Goal: Information Seeking & Learning: Learn about a topic

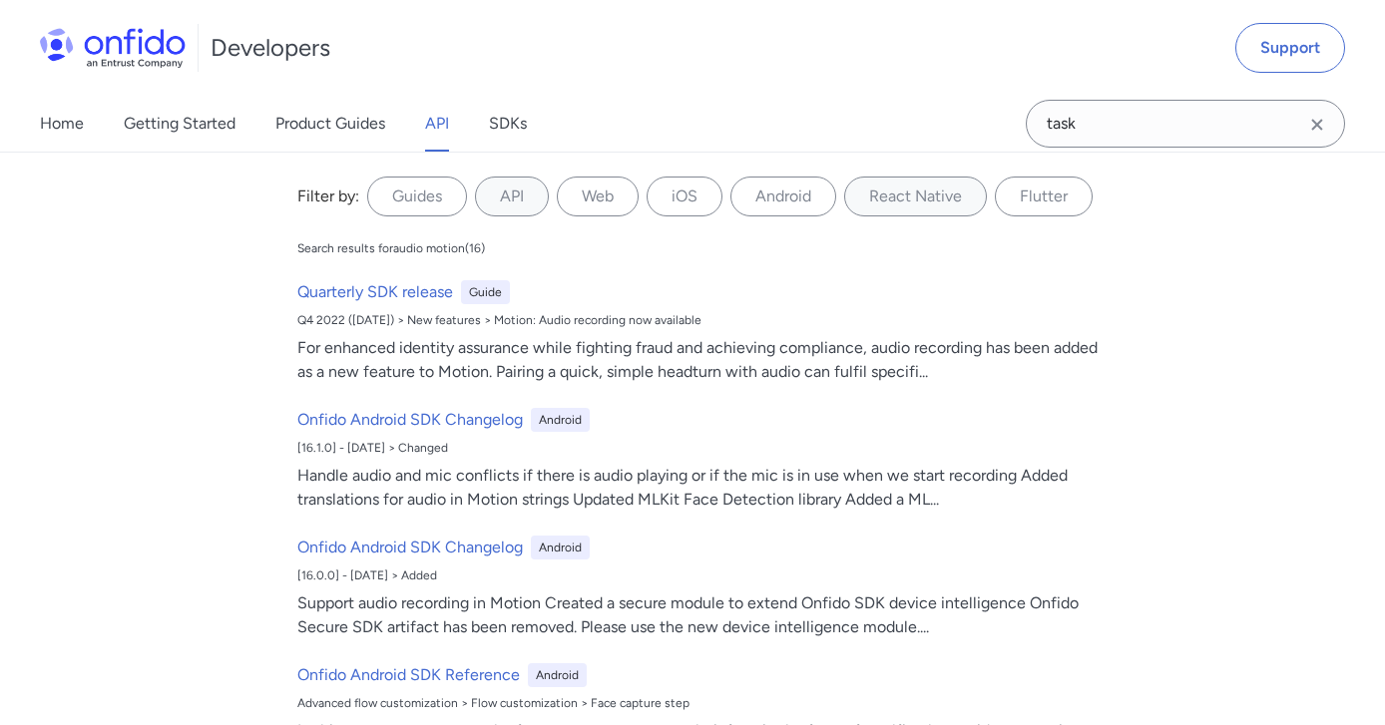
scroll to position [95975, 0]
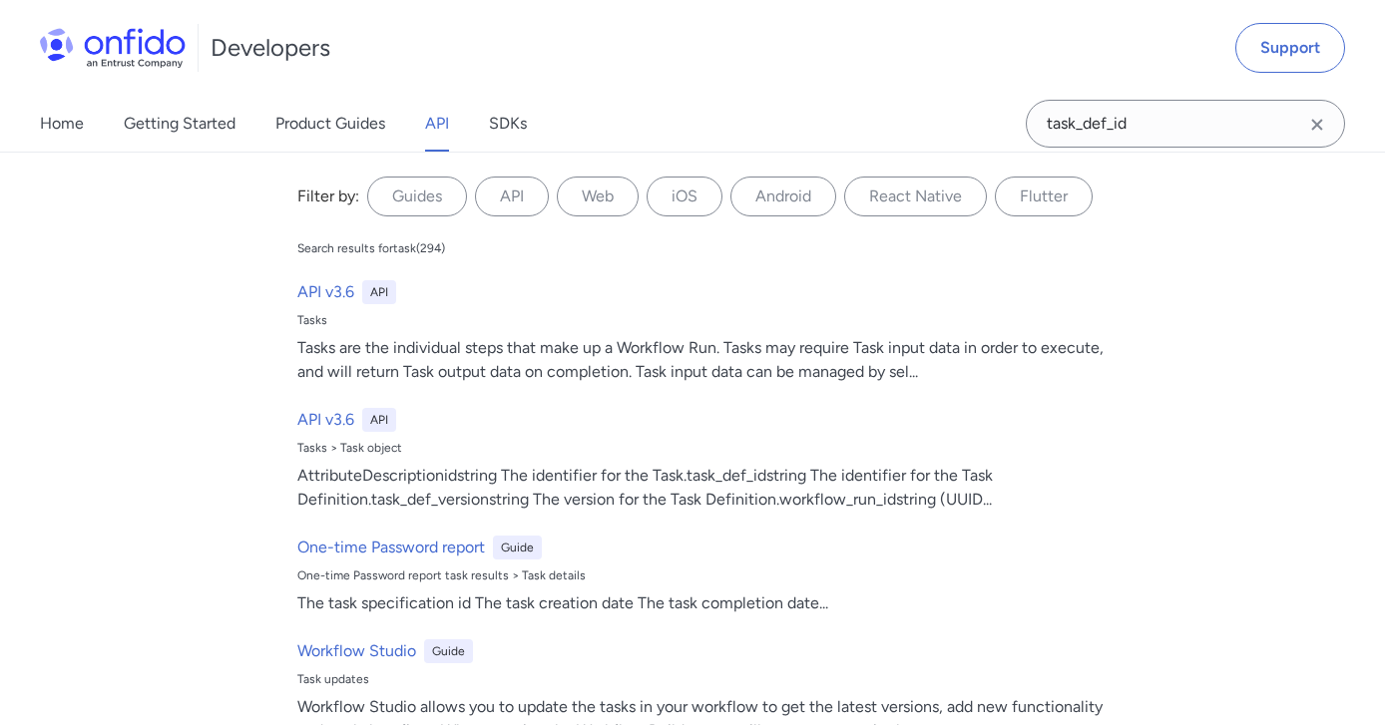
type input "task_def_id"
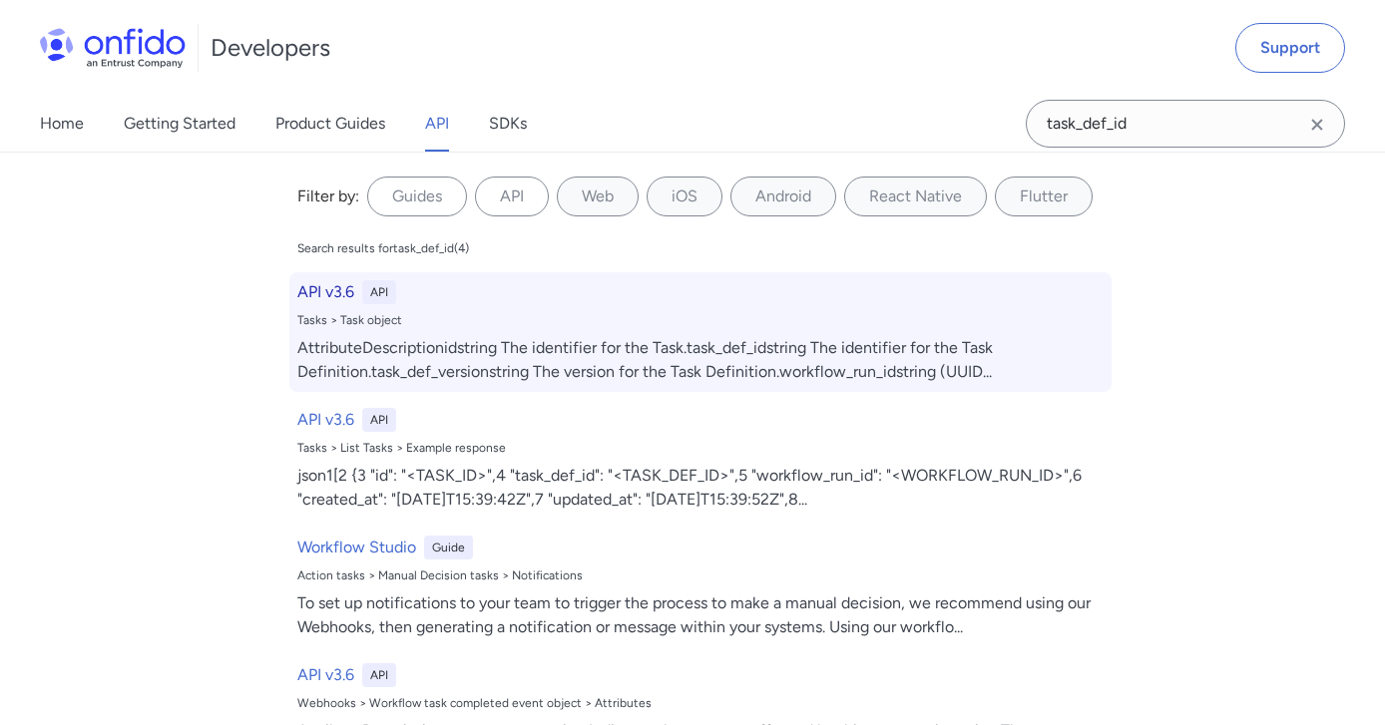
click at [482, 360] on div "AttributeDescriptionidstring The identifier for the Task.task_def_idstring The …" at bounding box center [700, 360] width 806 height 48
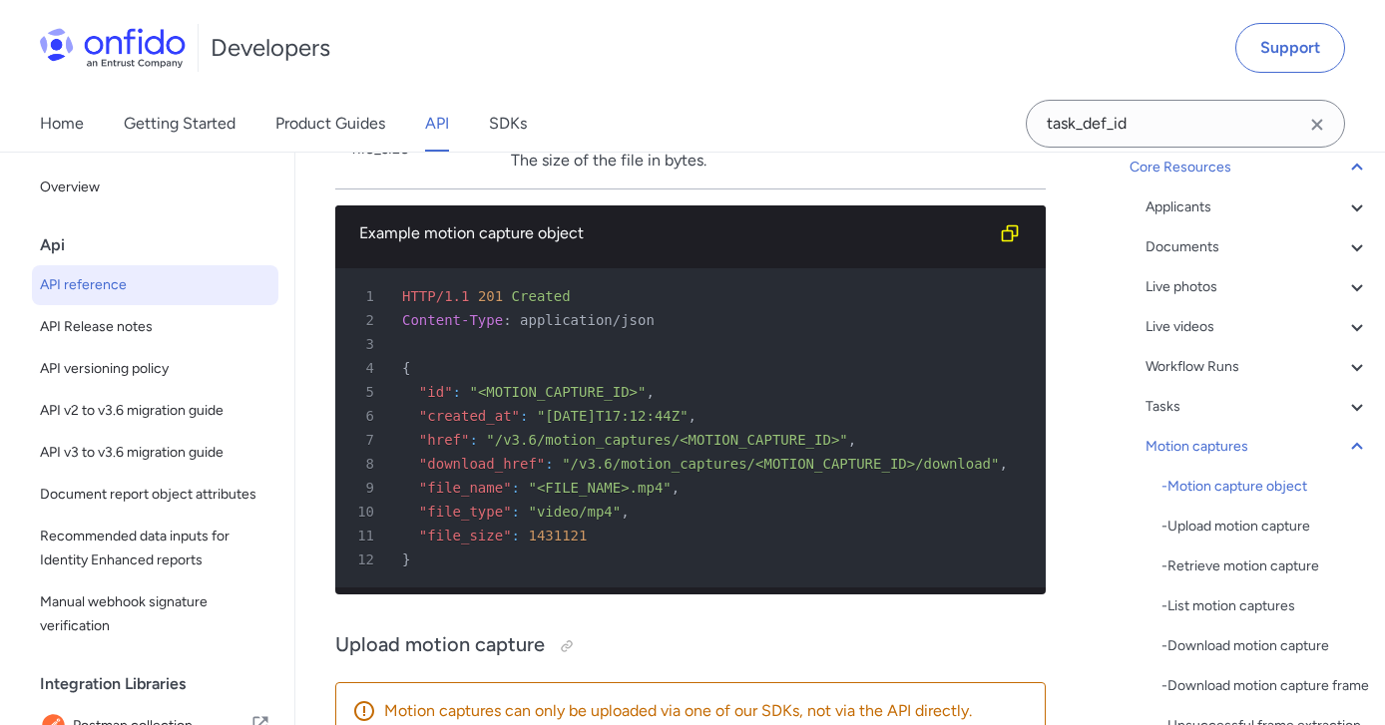
scroll to position [223, 0]
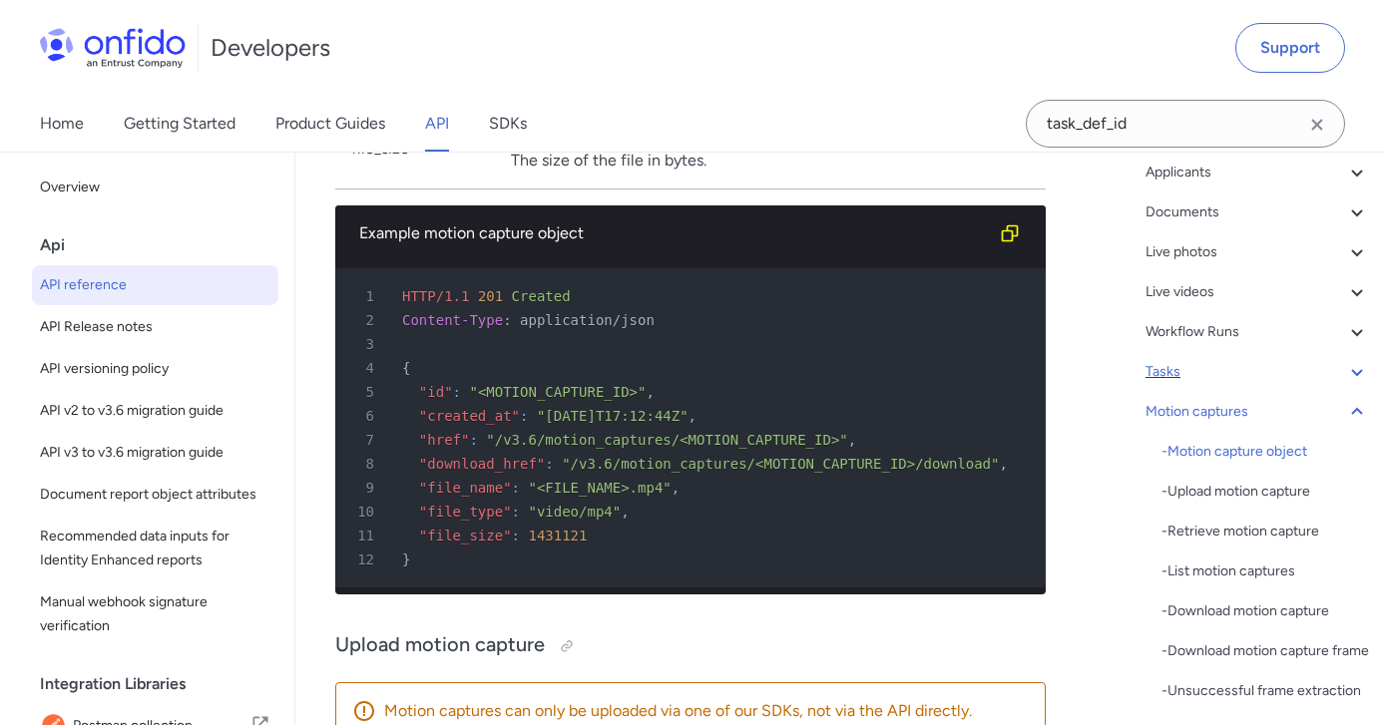
click at [1358, 376] on icon at bounding box center [1357, 372] width 24 height 24
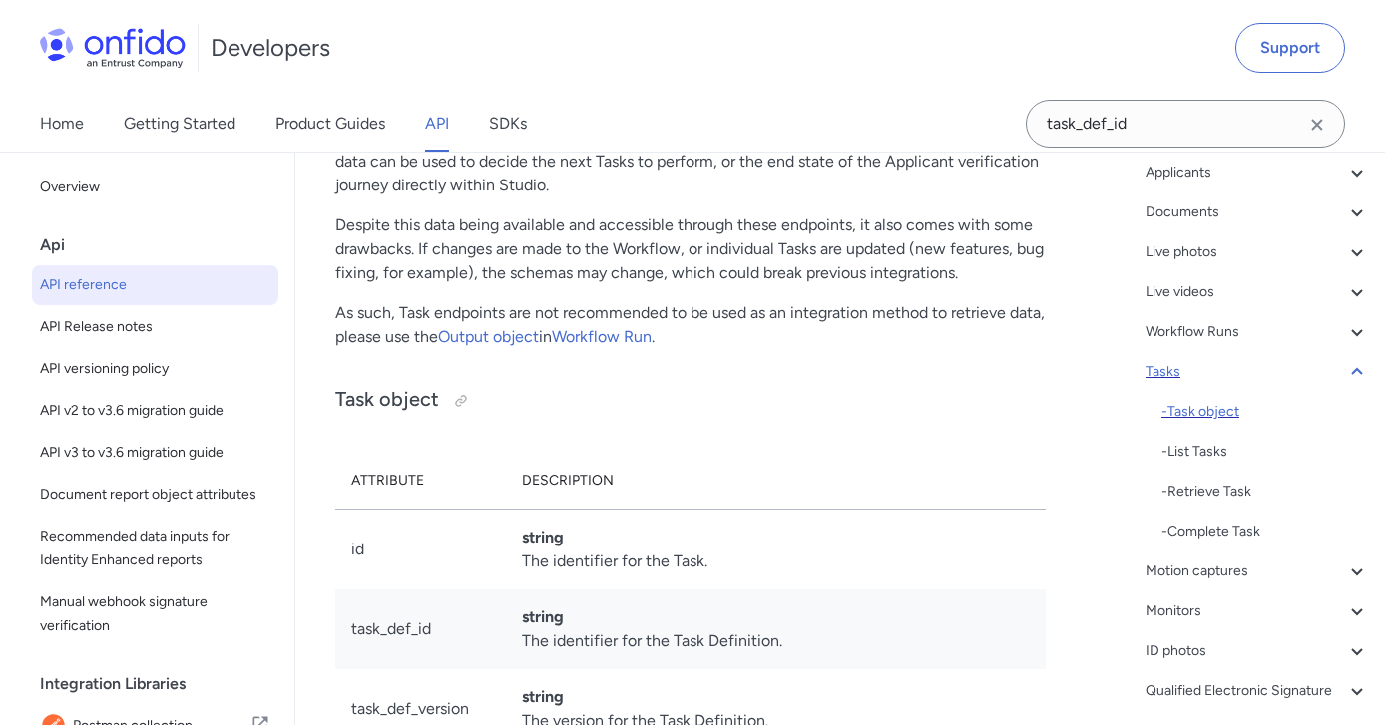
click at [1217, 418] on div "- Task object" at bounding box center [1265, 412] width 208 height 24
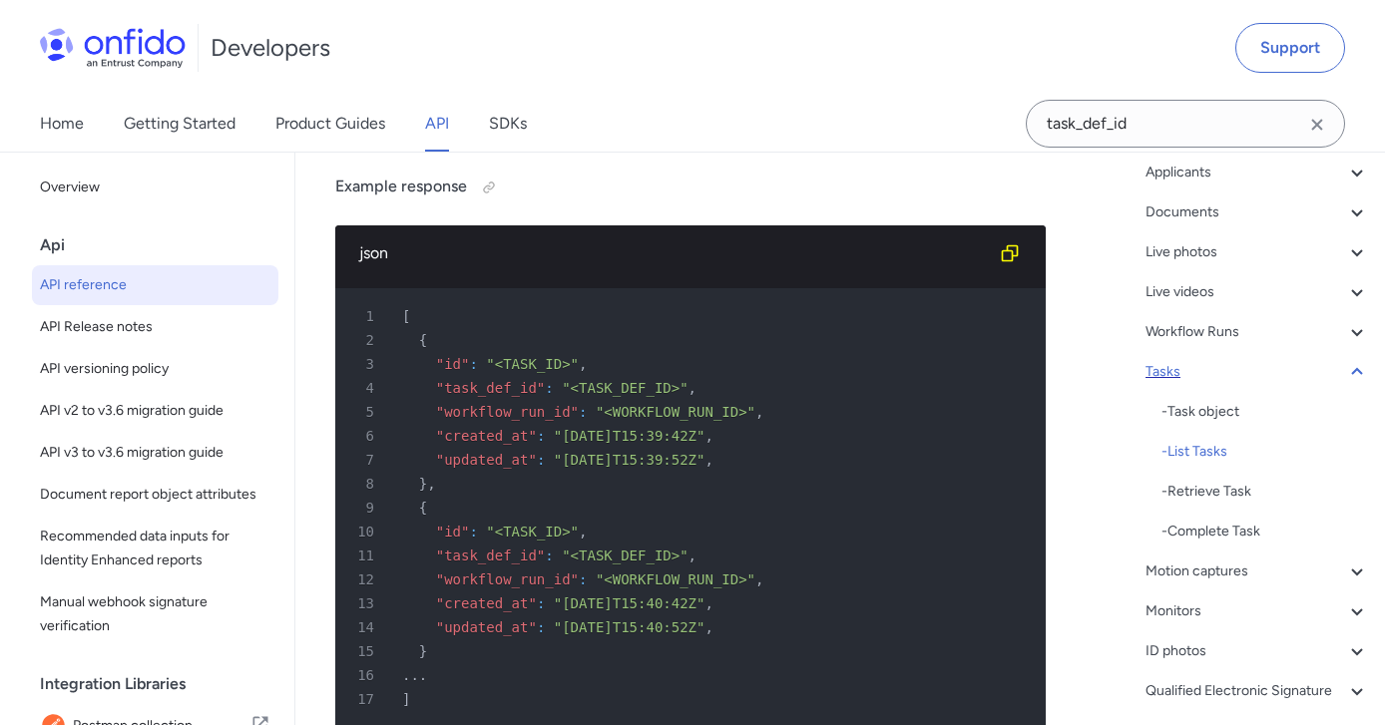
scroll to position [65069, 0]
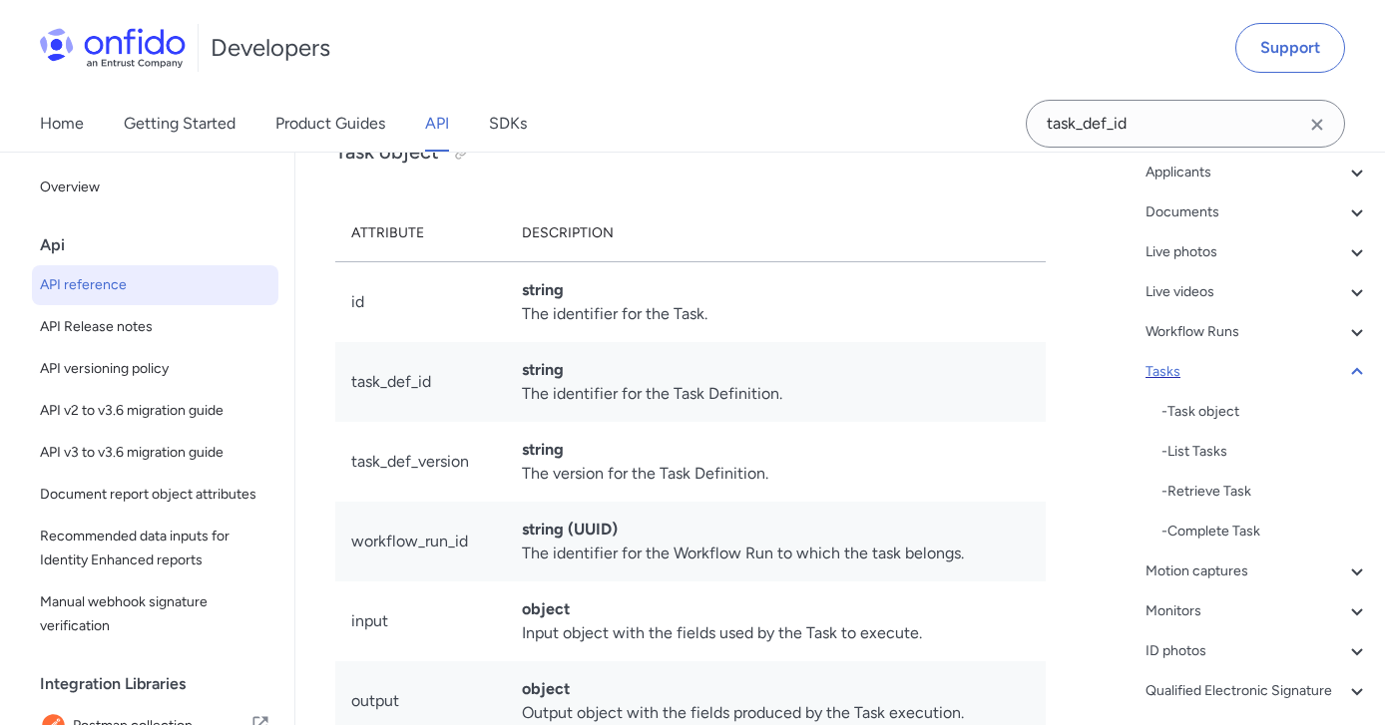
scroll to position [63566, 0]
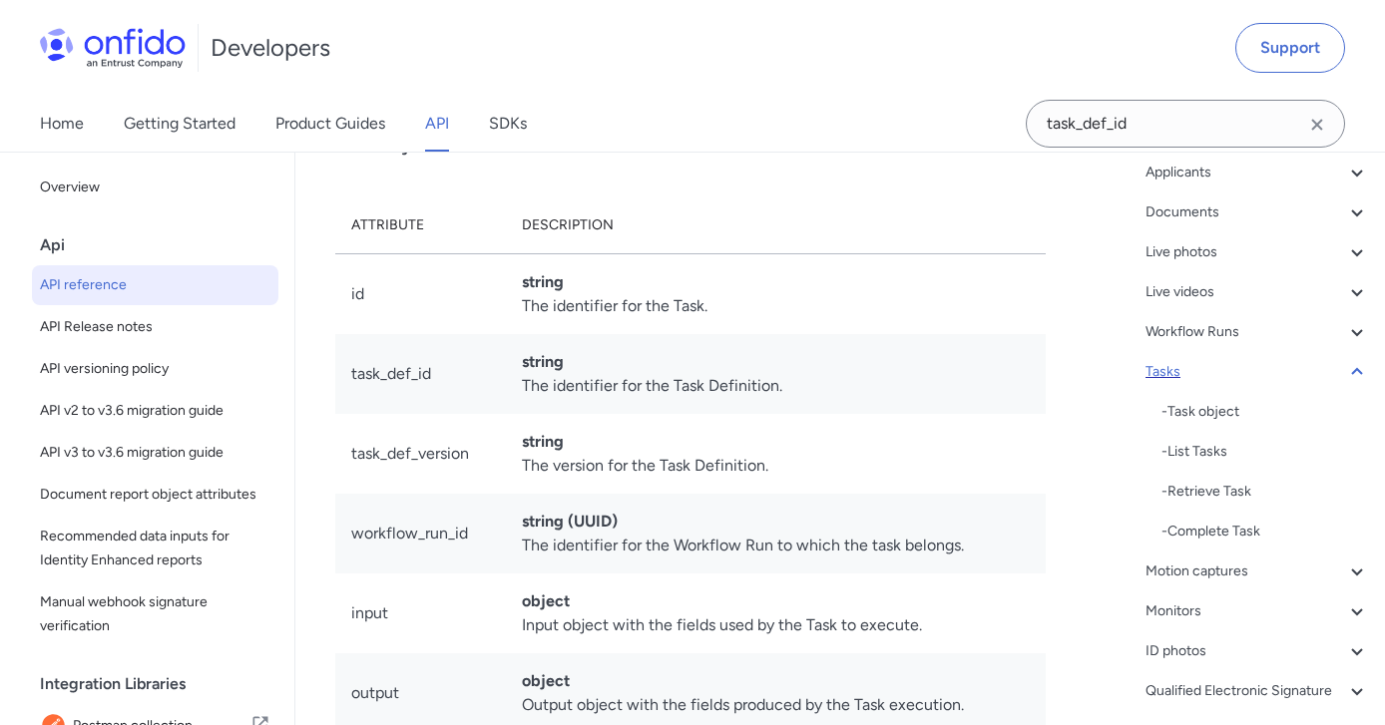
click at [517, 91] on link "Output object" at bounding box center [488, 81] width 101 height 19
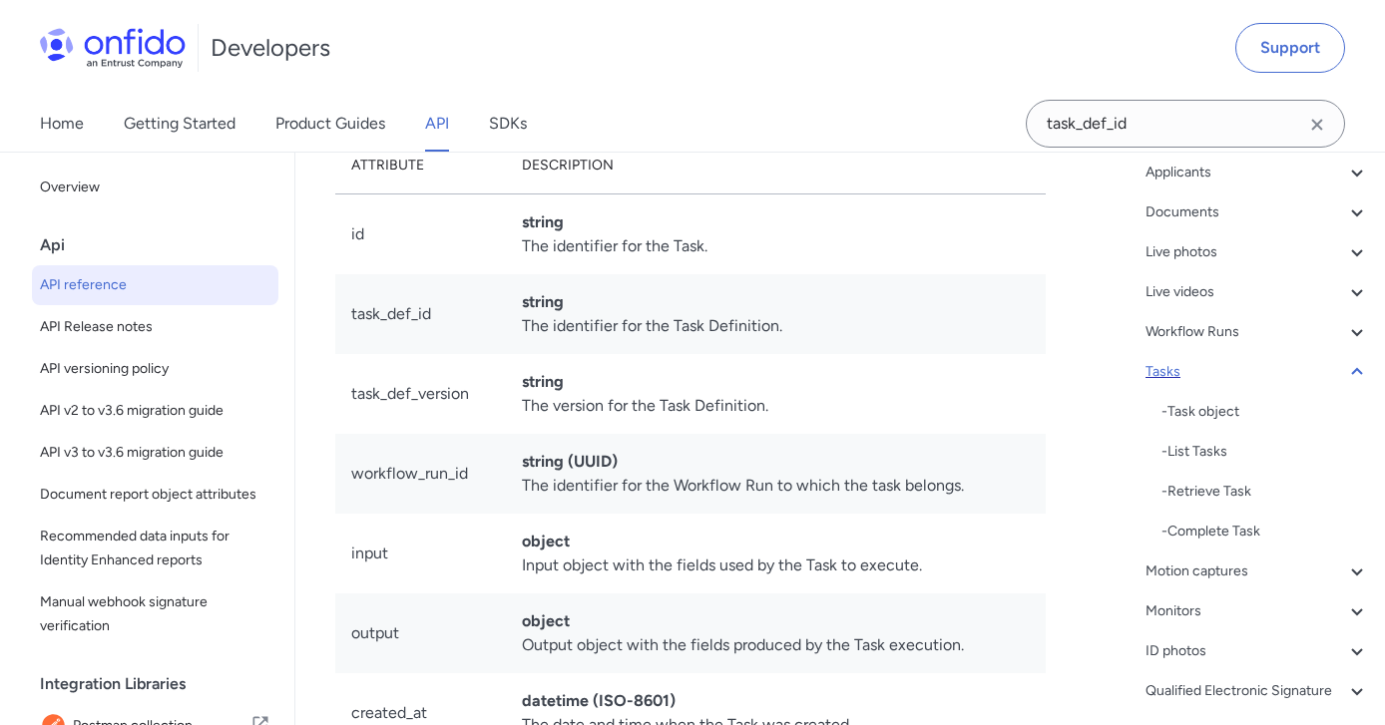
click at [652, 31] on link "Workflow Run" at bounding box center [602, 21] width 100 height 19
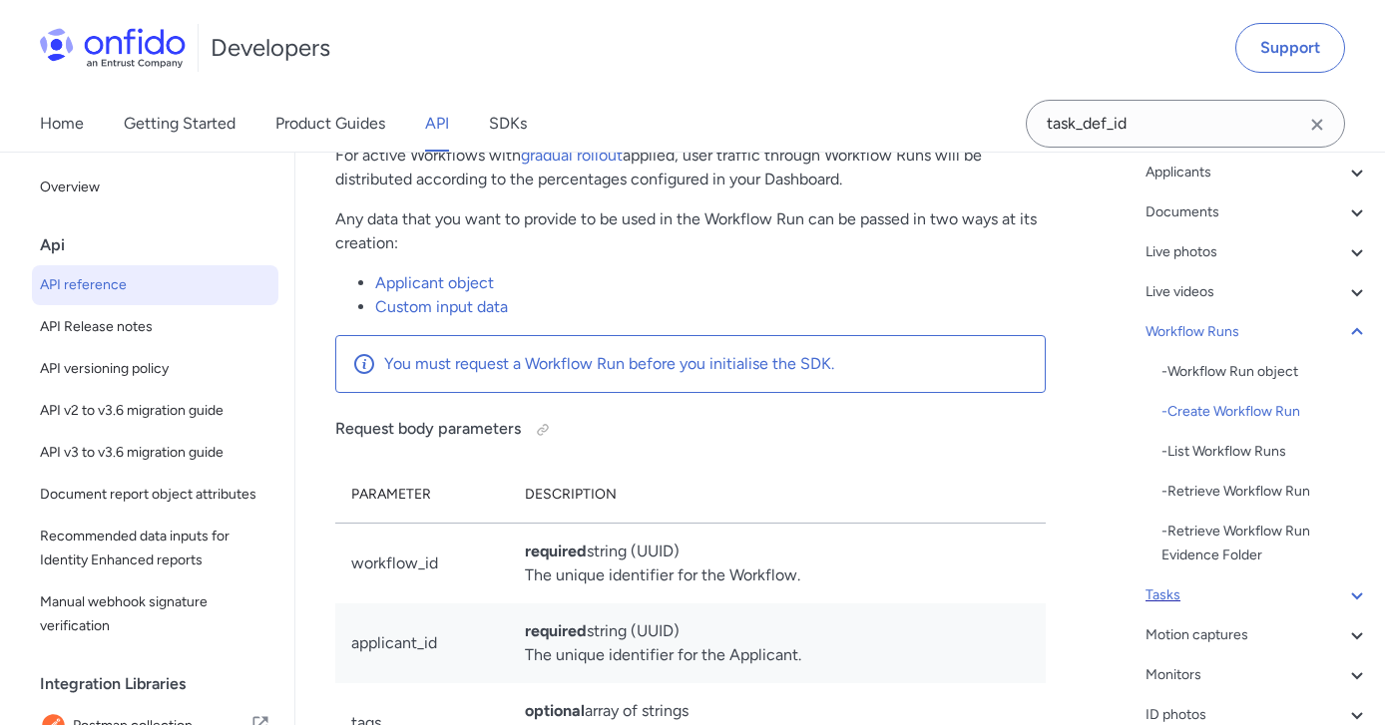
scroll to position [58529, 0]
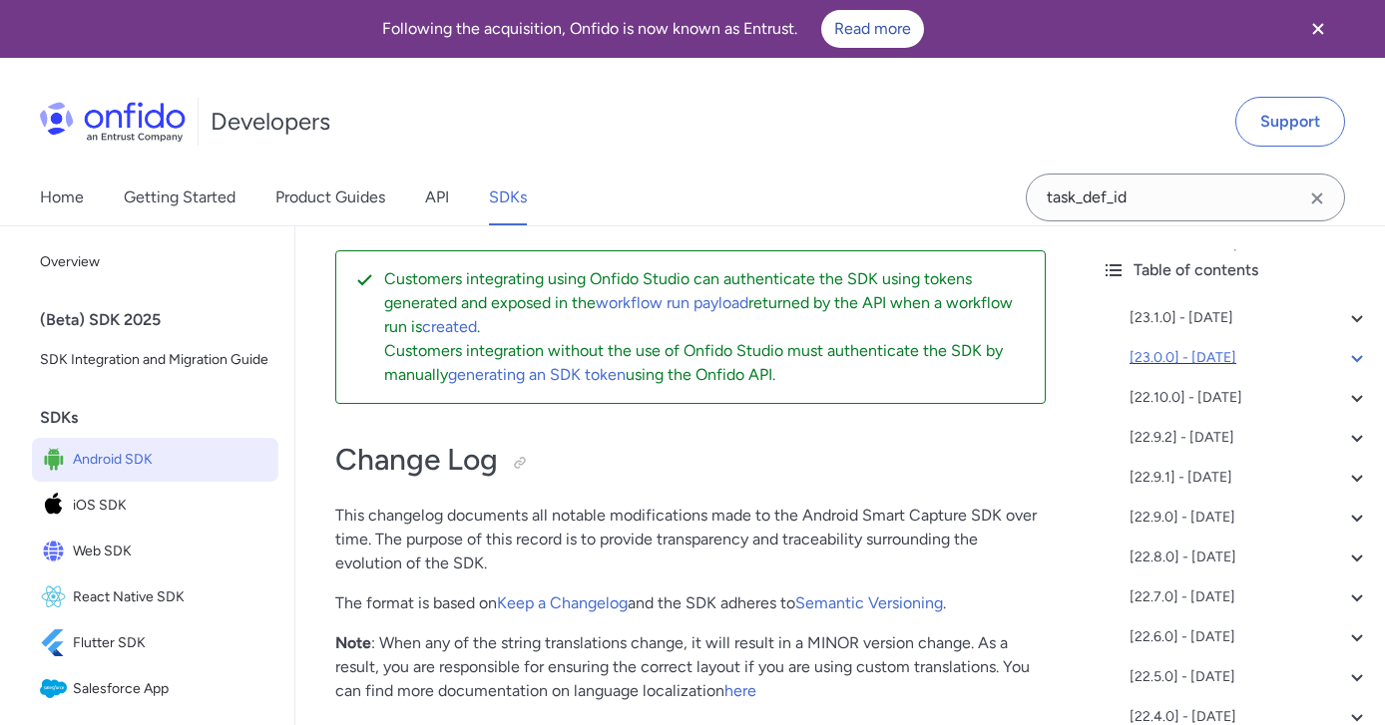
click at [1214, 353] on div "[23.0.0] - 2025-07-29" at bounding box center [1249, 358] width 239 height 24
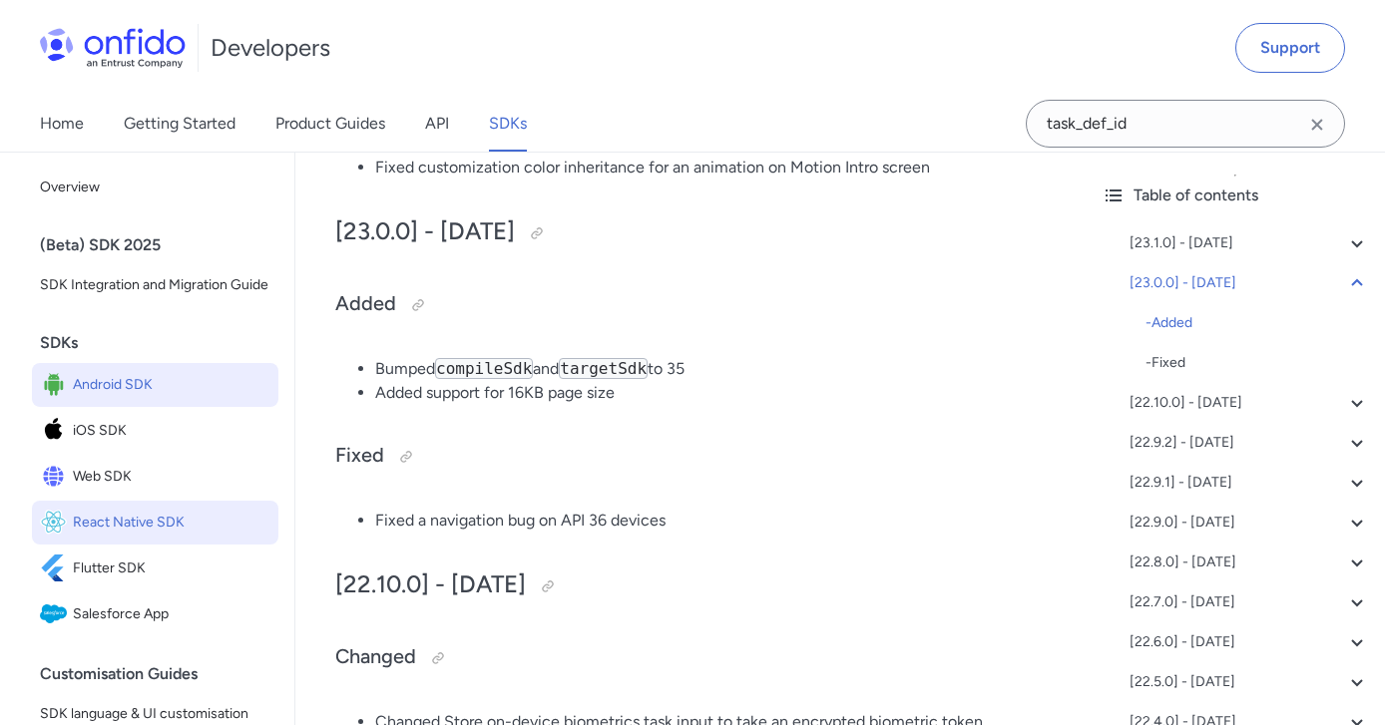
click at [115, 523] on span "React Native SDK" at bounding box center [172, 523] width 198 height 28
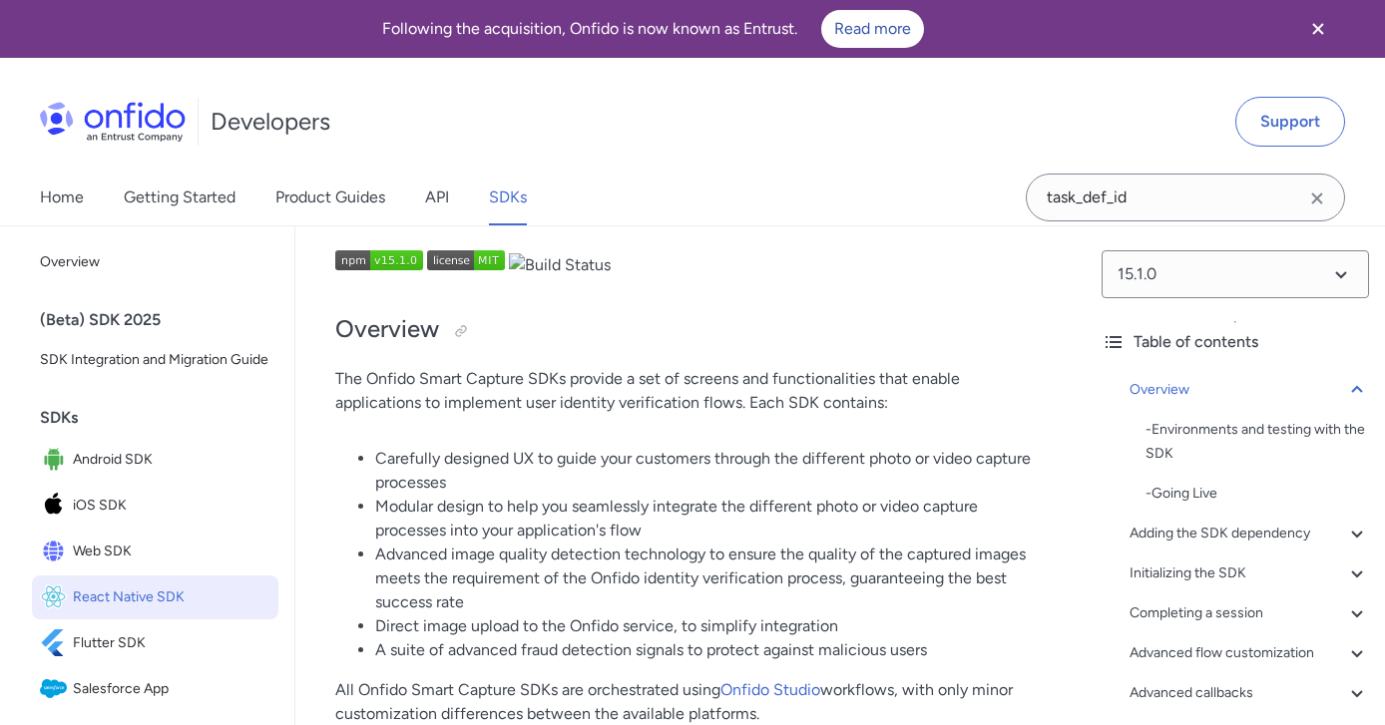
scroll to position [232, 0]
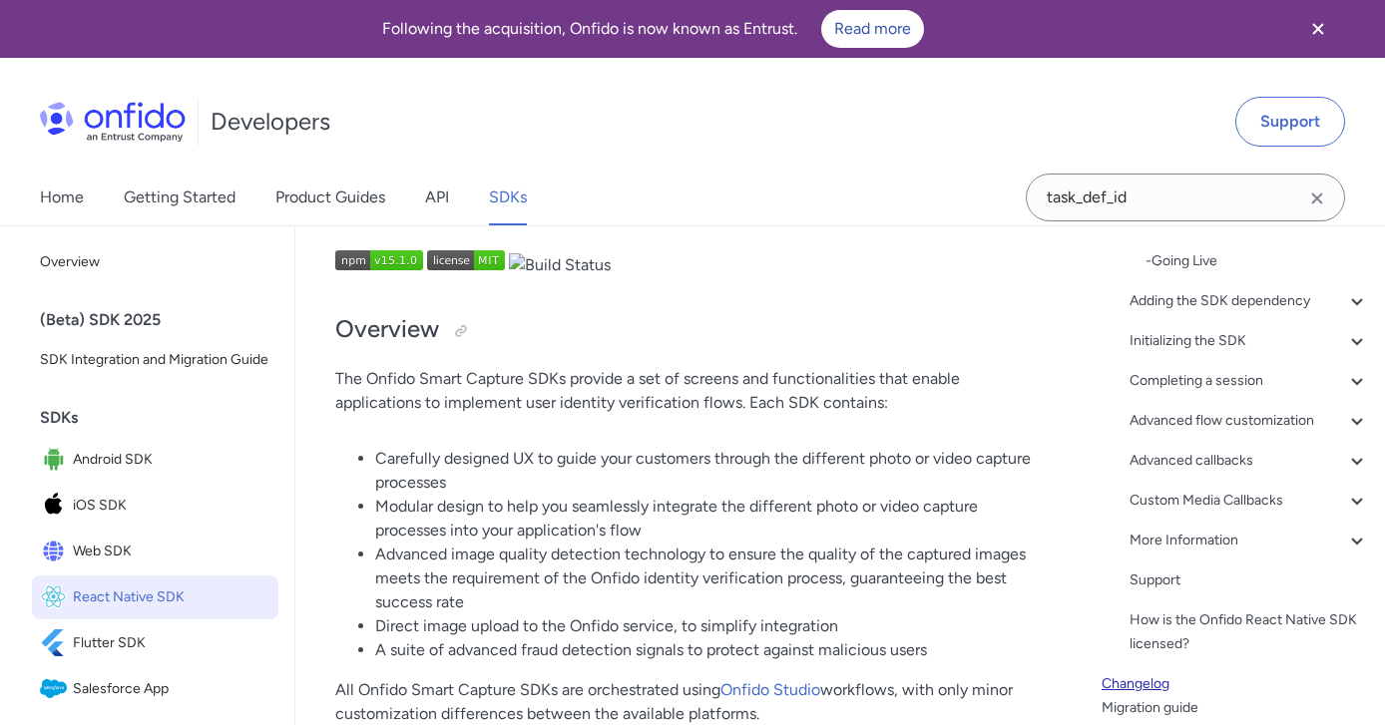
click at [1156, 685] on link "Changelog" at bounding box center [1235, 685] width 267 height 24
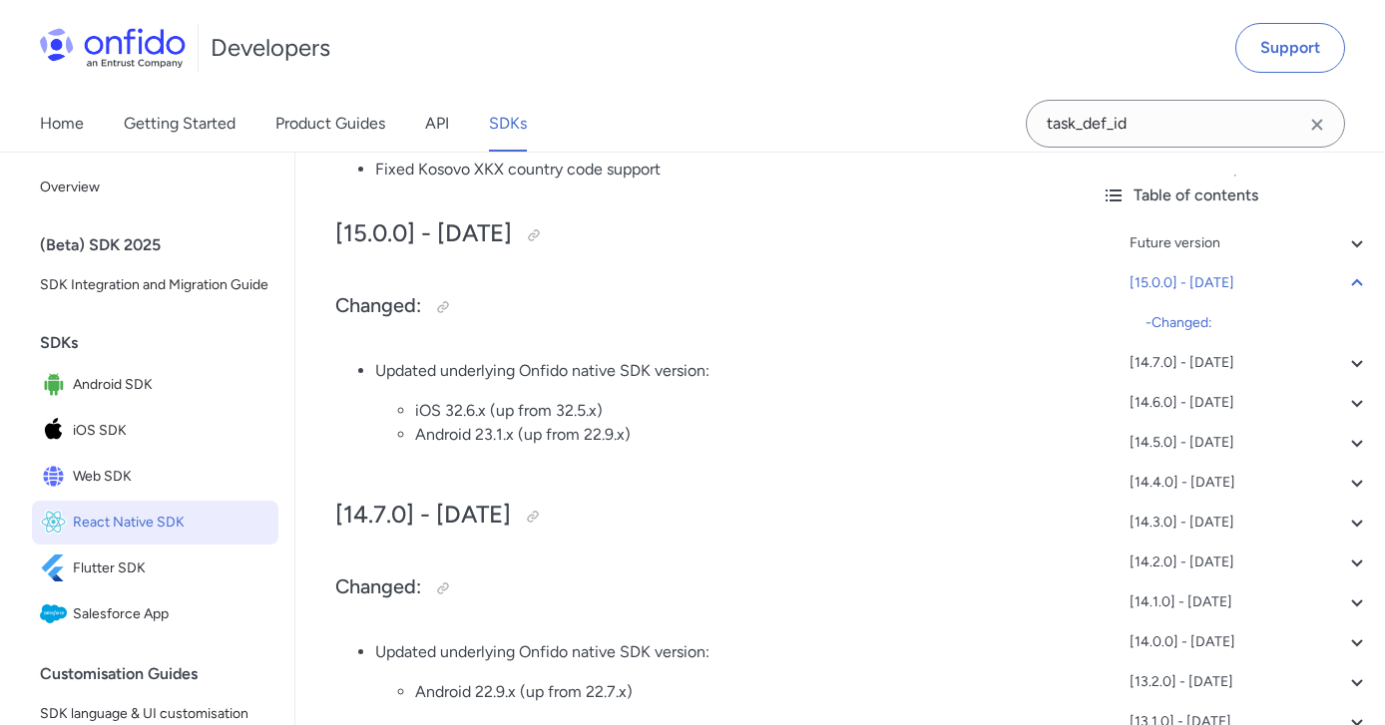
scroll to position [601, 0]
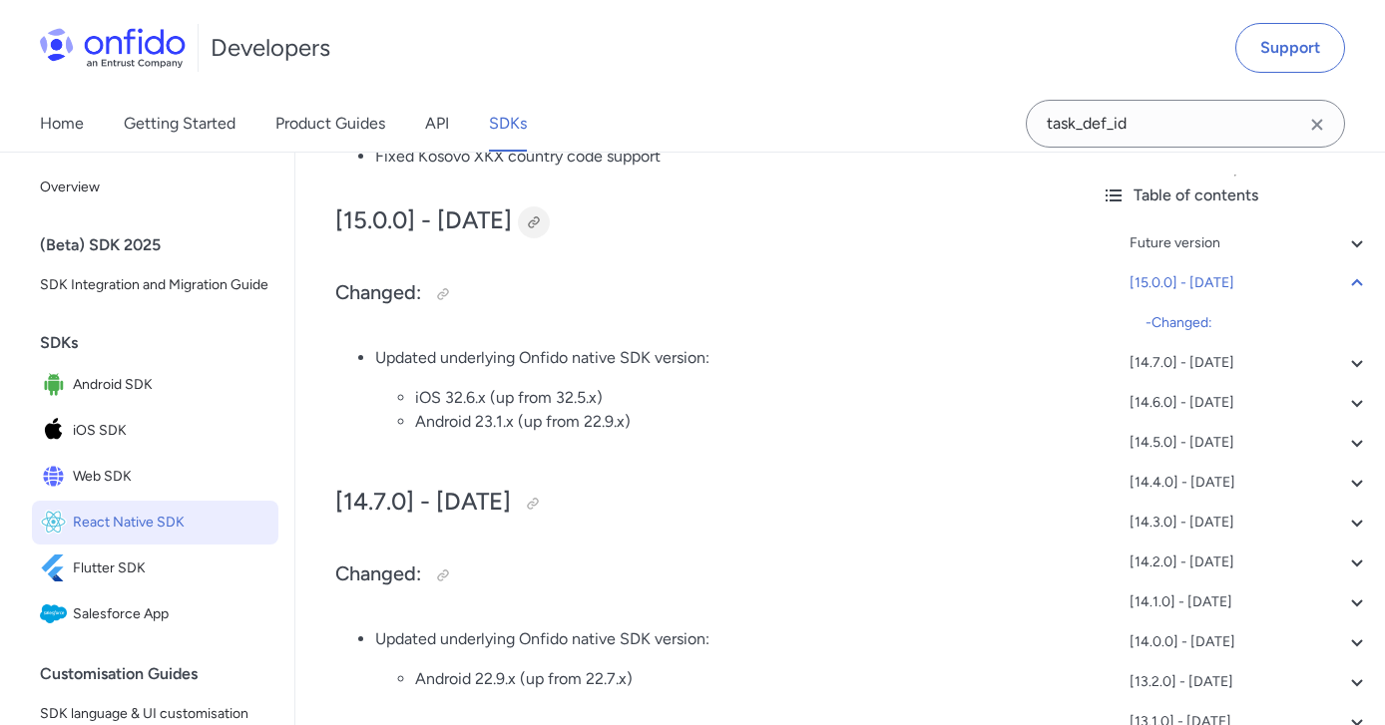
click at [542, 223] on div at bounding box center [534, 223] width 16 height 16
click at [107, 385] on span "Android SDK" at bounding box center [172, 385] width 198 height 28
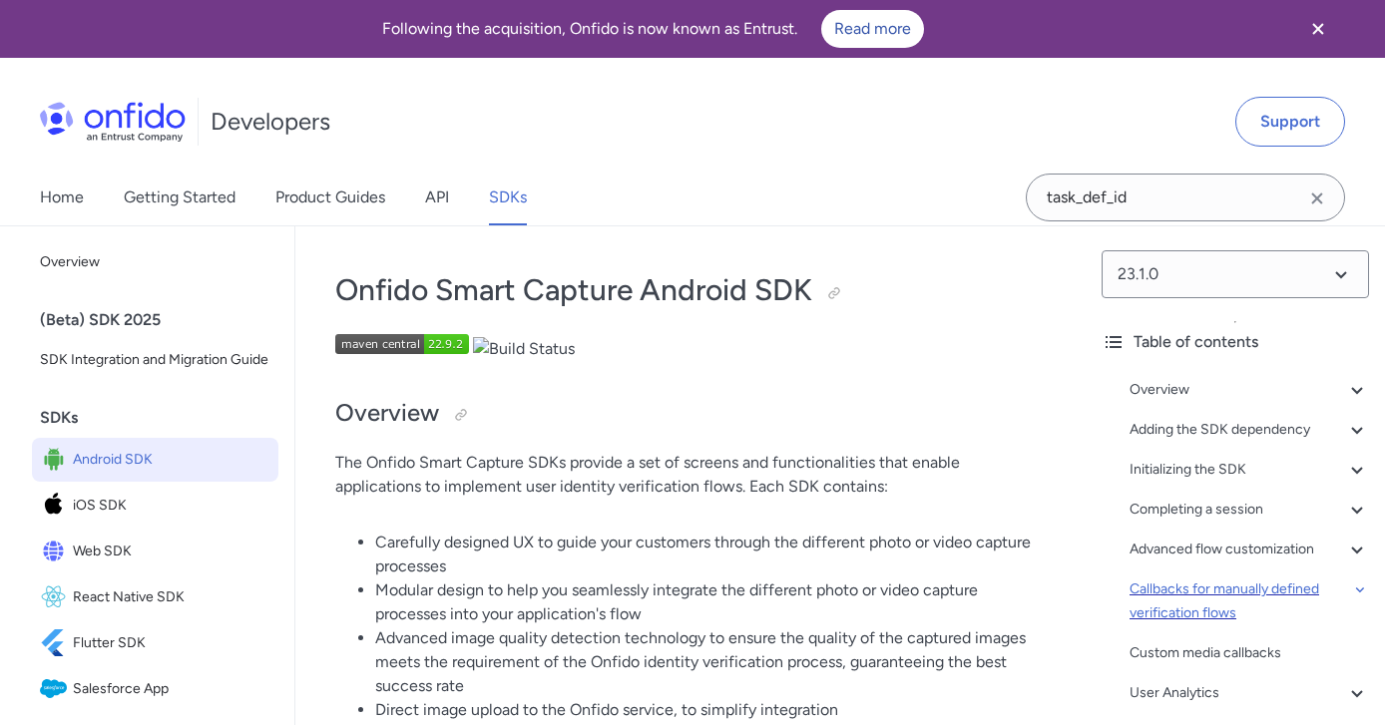
scroll to position [392, 0]
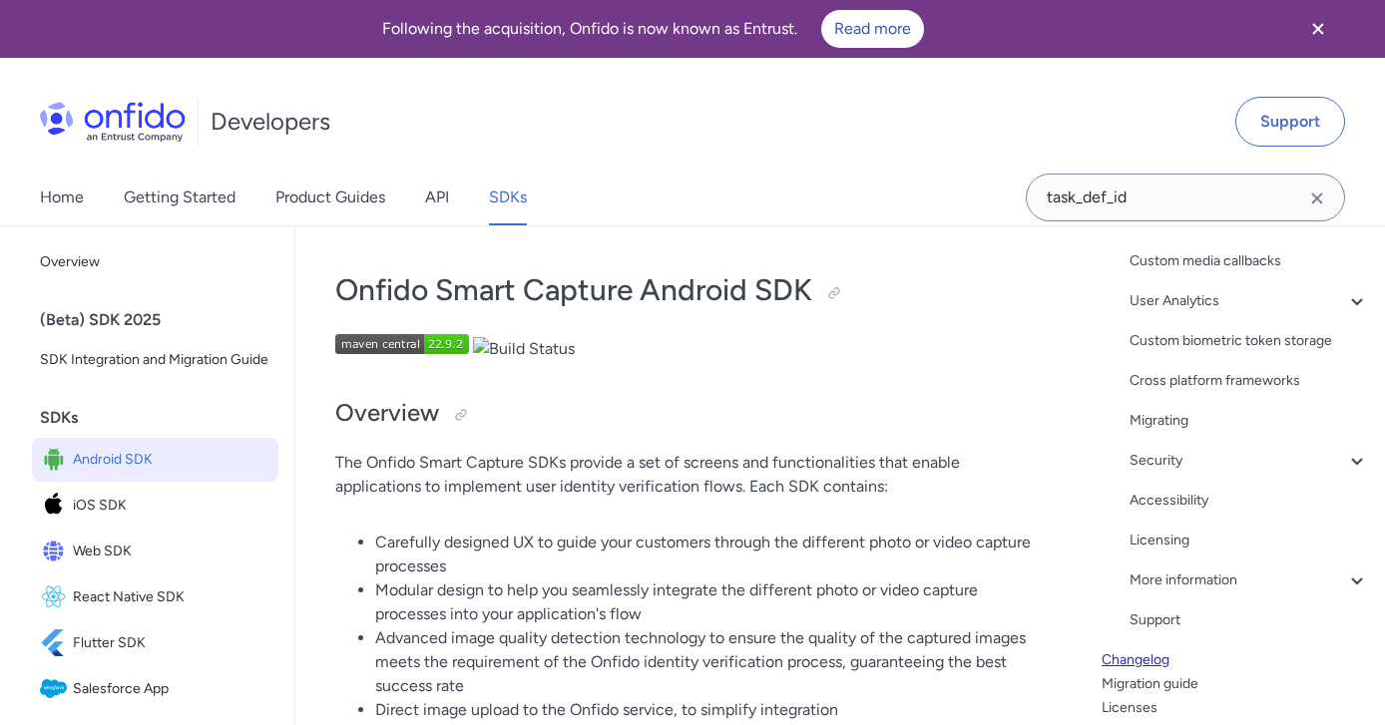
click at [1141, 667] on link "Changelog" at bounding box center [1235, 661] width 267 height 24
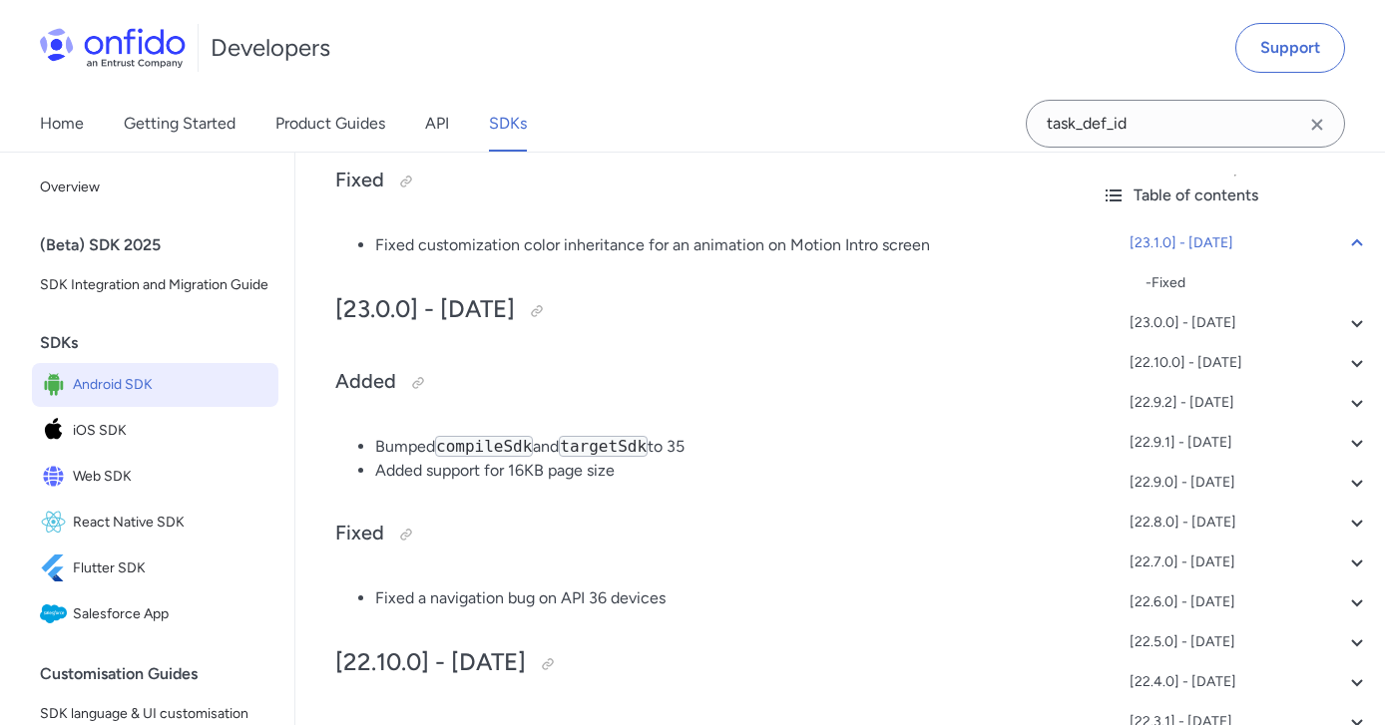
scroll to position [645, 0]
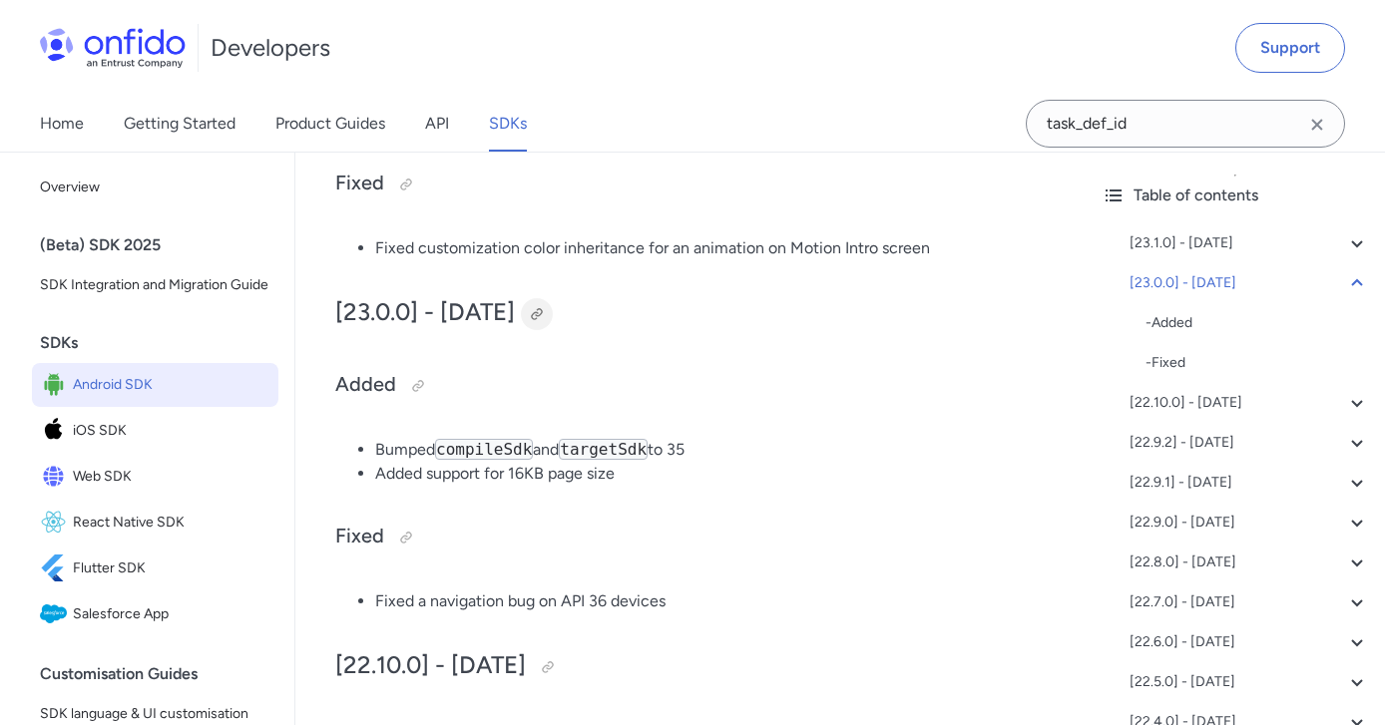
click at [545, 314] on div at bounding box center [537, 314] width 16 height 16
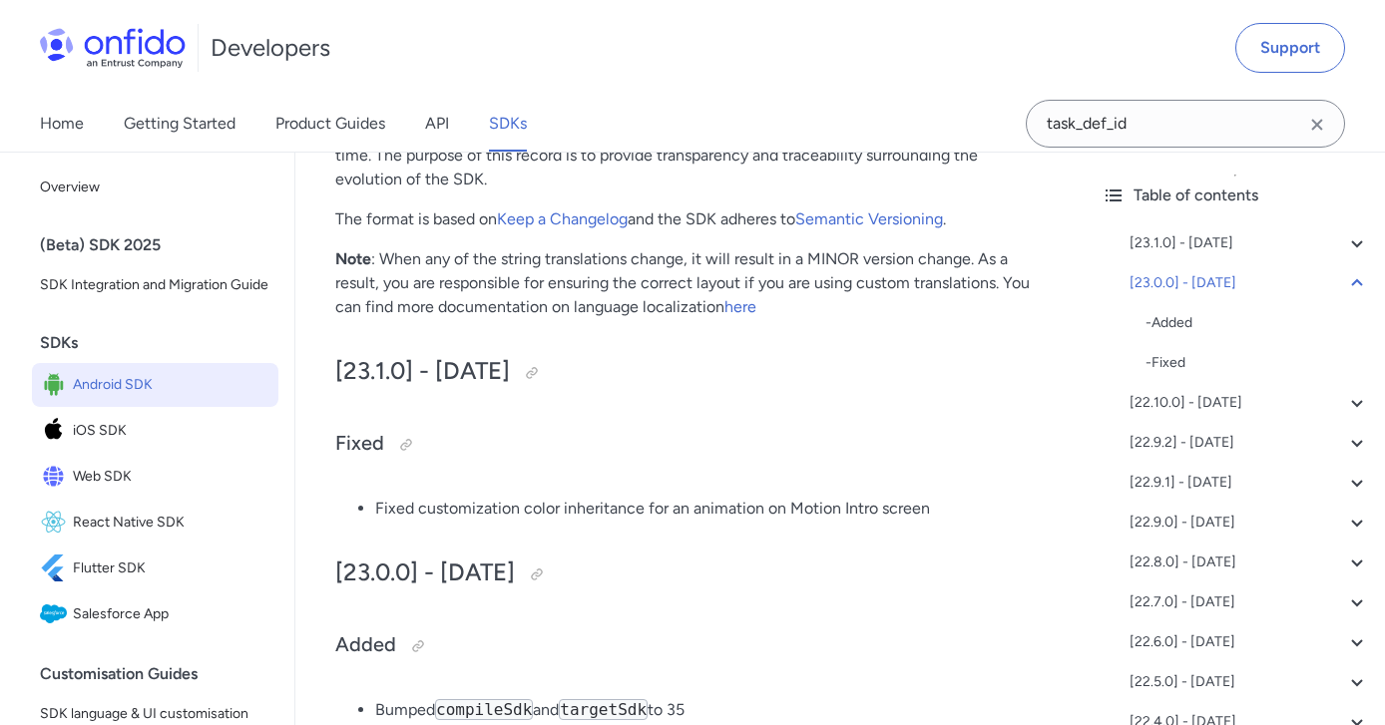
scroll to position [376, 0]
